Goal: Information Seeking & Learning: Check status

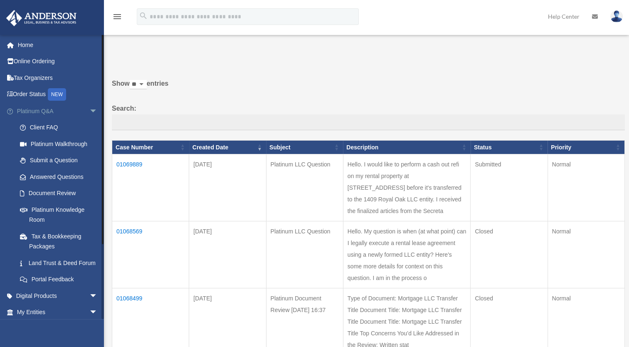
click at [89, 114] on span "arrow_drop_down" at bounding box center [97, 111] width 17 height 17
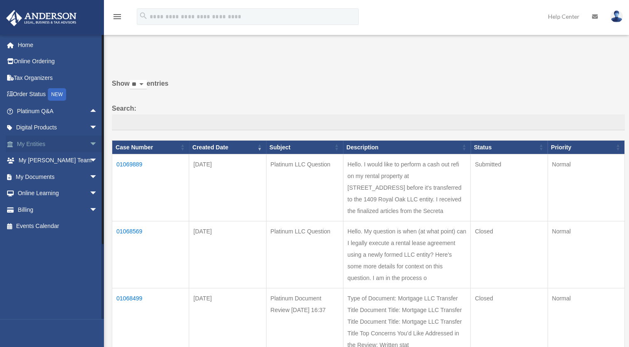
click at [90, 139] on span "arrow_drop_down" at bounding box center [97, 144] width 17 height 17
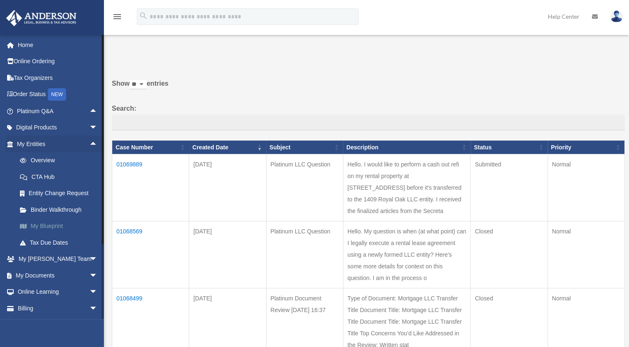
click at [50, 229] on link "My Blueprint" at bounding box center [61, 226] width 99 height 17
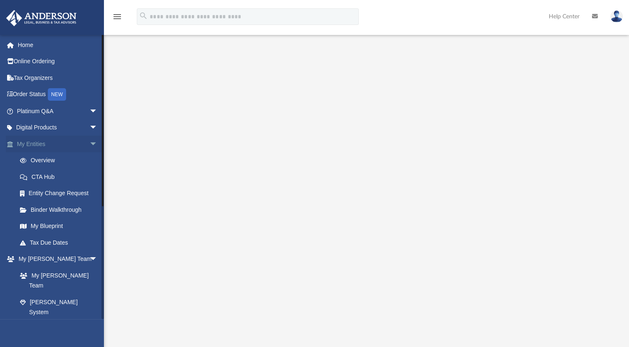
click at [39, 142] on link "My Entities arrow_drop_down" at bounding box center [58, 144] width 104 height 17
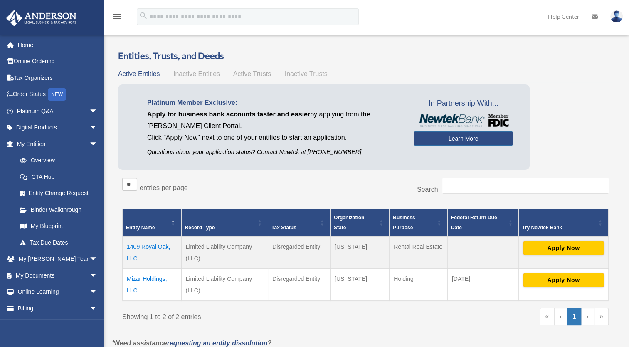
click at [141, 246] on td "1409 Royal Oak, LLC" at bounding box center [152, 252] width 59 height 32
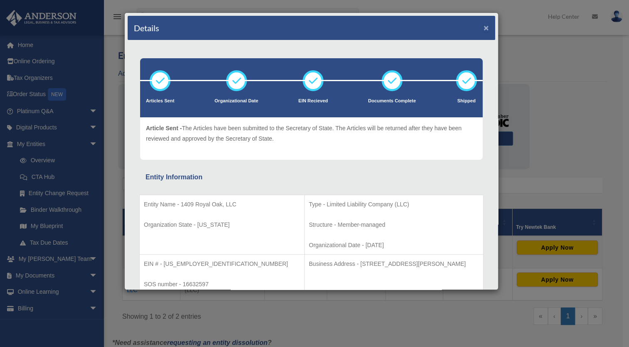
click at [484, 27] on button "×" at bounding box center [486, 27] width 5 height 9
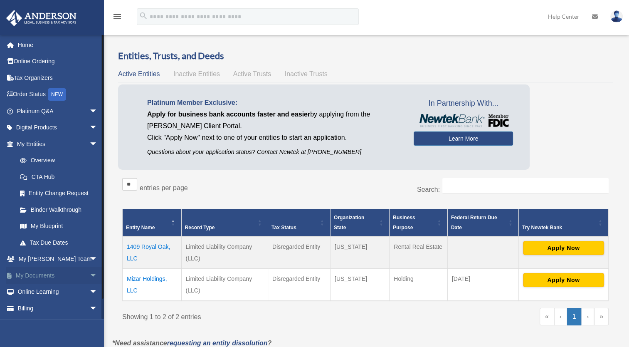
click at [89, 274] on span "arrow_drop_down" at bounding box center [97, 275] width 17 height 17
click at [32, 289] on link "Box" at bounding box center [61, 292] width 99 height 17
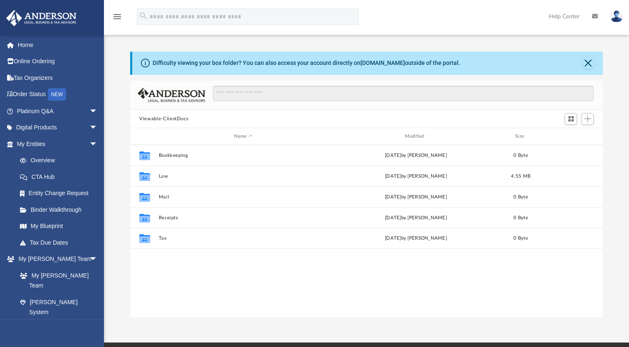
scroll to position [183, 466]
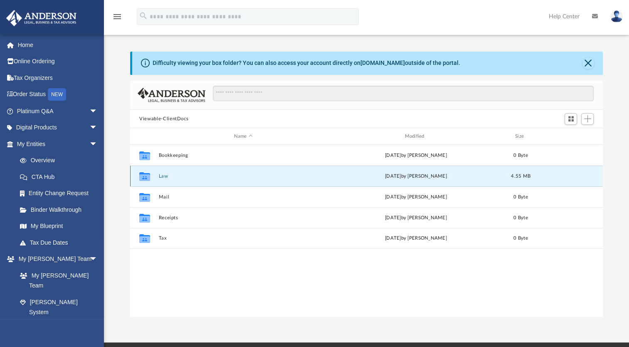
click at [161, 177] on button "Law" at bounding box center [243, 175] width 169 height 5
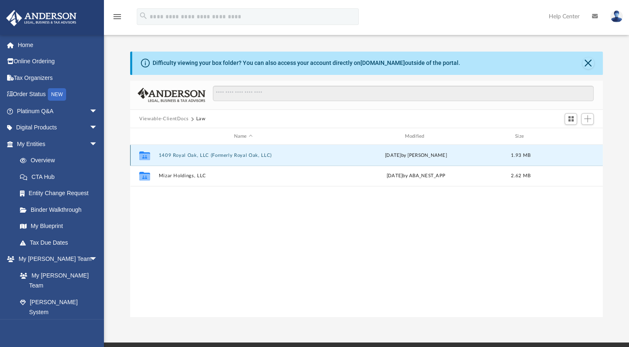
click at [171, 156] on button "1409 Royal Oak, LLC (Formerly Royal Oak, LLC)" at bounding box center [243, 155] width 169 height 5
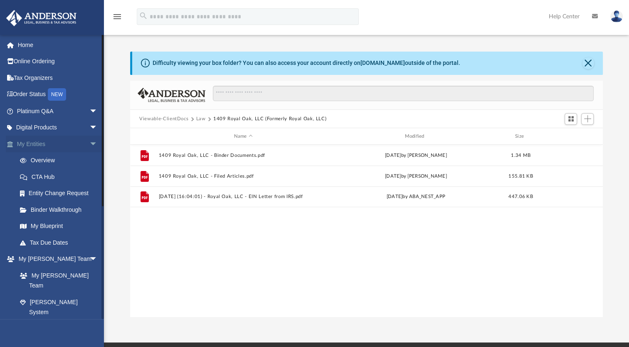
click at [89, 142] on span "arrow_drop_down" at bounding box center [97, 144] width 17 height 17
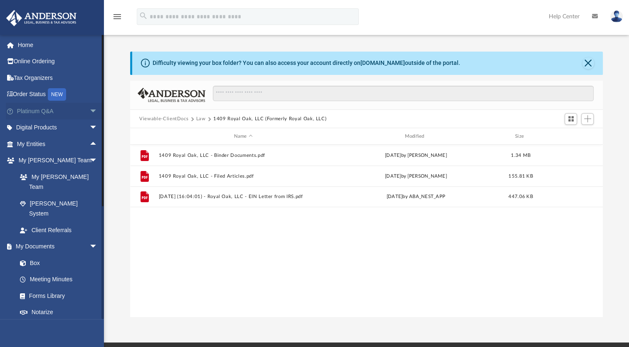
click at [89, 113] on span "arrow_drop_down" at bounding box center [97, 111] width 17 height 17
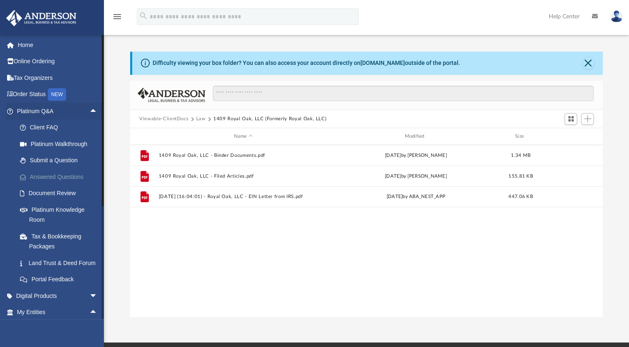
click at [49, 175] on link "Answered Questions" at bounding box center [61, 176] width 99 height 17
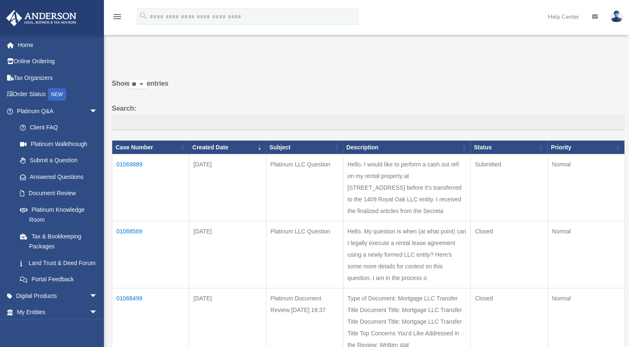
click at [124, 255] on td "01068569" at bounding box center [150, 254] width 77 height 67
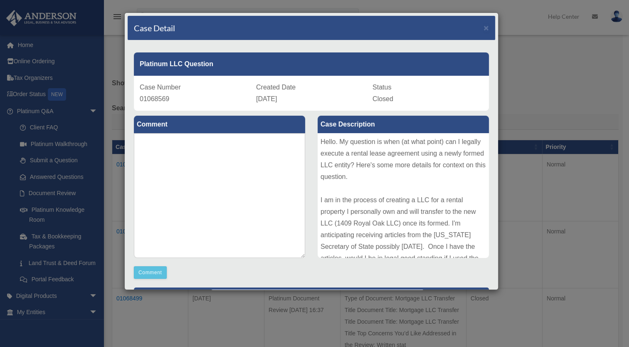
scroll to position [159, 0]
